Goal: Task Accomplishment & Management: Manage account settings

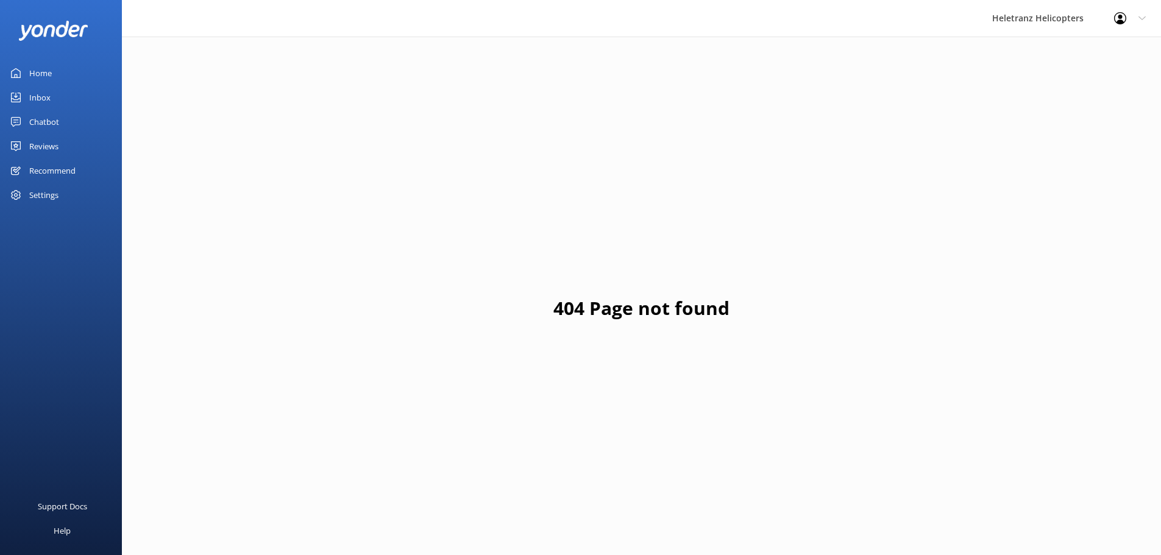
click at [69, 149] on link "Reviews" at bounding box center [61, 146] width 122 height 24
